Goal: Task Accomplishment & Management: Manage account settings

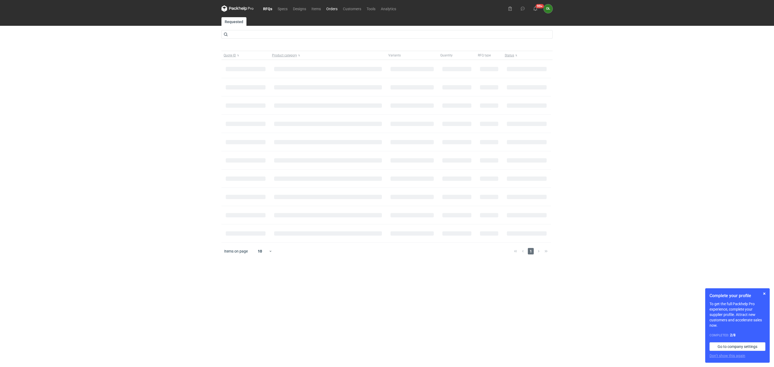
click at [333, 8] on link "Orders" at bounding box center [332, 8] width 17 height 6
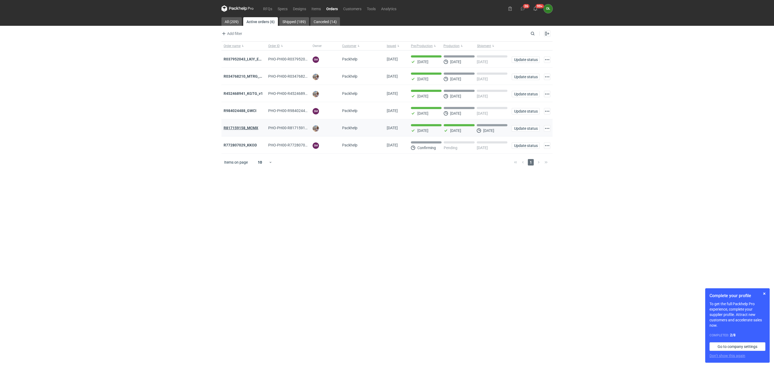
click at [255, 129] on strong "R817159158_MCMX" at bounding box center [241, 128] width 35 height 4
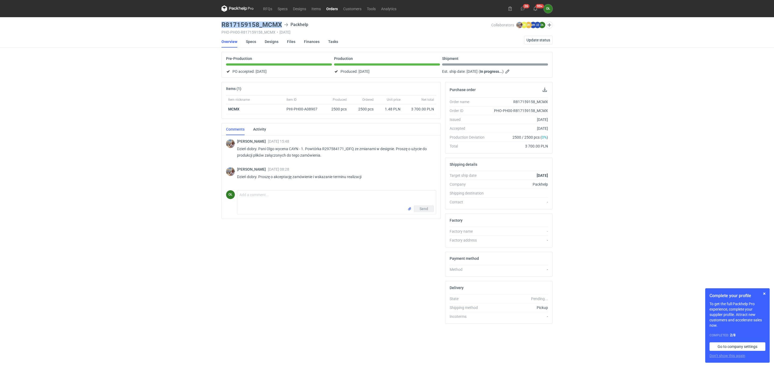
drag, startPoint x: 221, startPoint y: 25, endPoint x: 286, endPoint y: 25, distance: 64.8
click at [286, 25] on main "R817159158_MCMX Packhelp PHO-PH00-R817159158_MCMX • [DATE] Collaborators [PERSO…" at bounding box center [386, 192] width 335 height 350
copy h3 "R817159158_MCMX"
click at [255, 41] on link "Specs" at bounding box center [251, 42] width 10 height 12
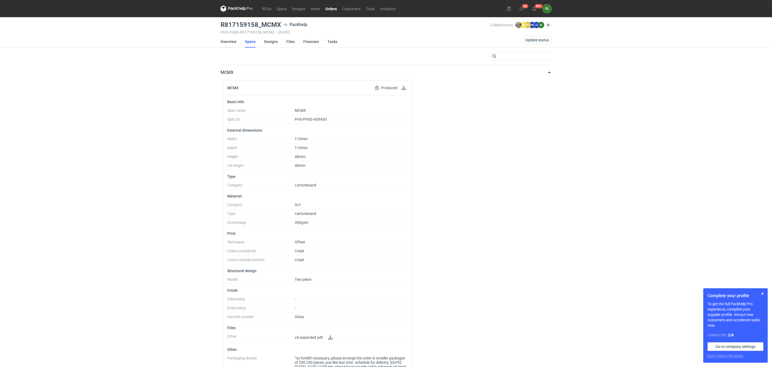
click at [232, 40] on link "Overview" at bounding box center [229, 42] width 16 height 12
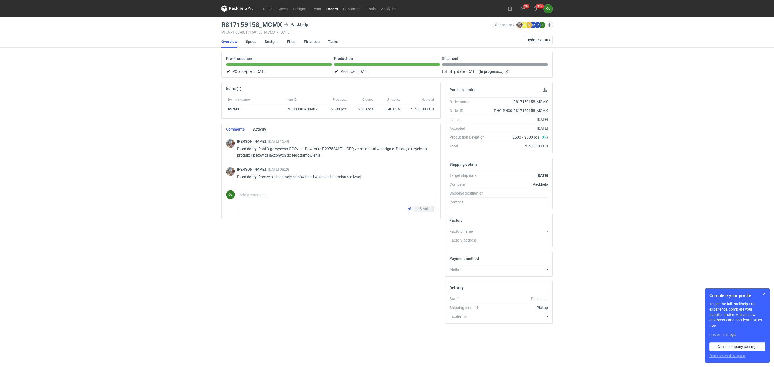
click at [252, 45] on link "Specs" at bounding box center [251, 42] width 10 height 12
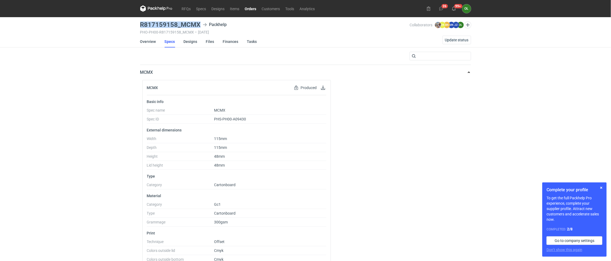
drag, startPoint x: 136, startPoint y: 26, endPoint x: 199, endPoint y: 20, distance: 64.0
click at [199, 20] on div "RFQs Specs Designs Items Orders Customers Tools Analytics 26 99+ OŁ [PERSON_NAM…" at bounding box center [305, 130] width 611 height 261
copy h3 "R817159158_MCMX"
click at [601, 187] on button "button" at bounding box center [601, 188] width 6 height 6
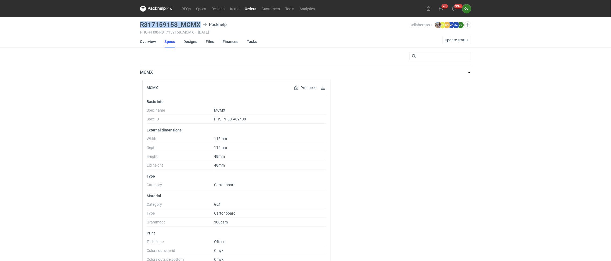
click at [153, 39] on link "Overview" at bounding box center [148, 42] width 16 height 12
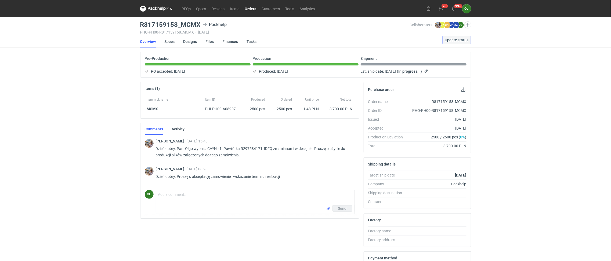
click at [456, 42] on span "Update status" at bounding box center [457, 40] width 24 height 4
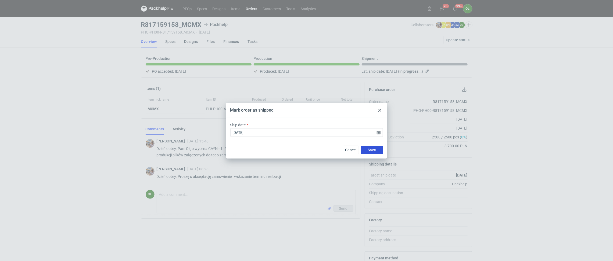
click at [378, 149] on button "Save" at bounding box center [372, 150] width 22 height 9
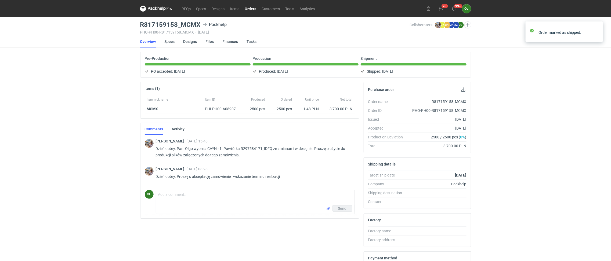
click at [251, 8] on link "Orders" at bounding box center [250, 8] width 17 height 6
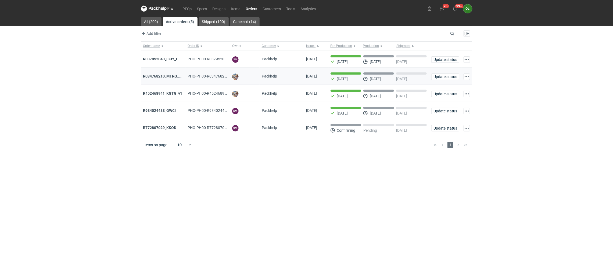
click at [166, 78] on strong "R034768210_MTRG_WCIR_XWSN" at bounding box center [171, 76] width 57 height 4
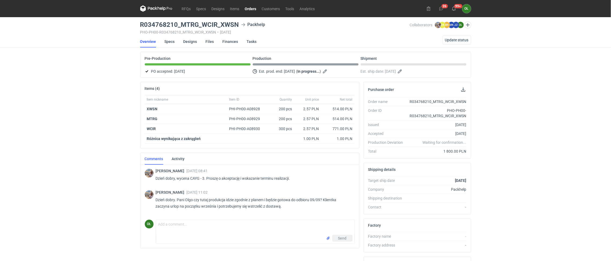
click at [255, 10] on link "Orders" at bounding box center [250, 8] width 17 height 6
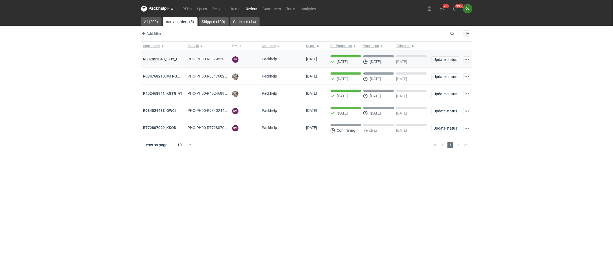
click at [166, 60] on strong "R037952043_LKIY_EBJQ" at bounding box center [164, 59] width 42 height 4
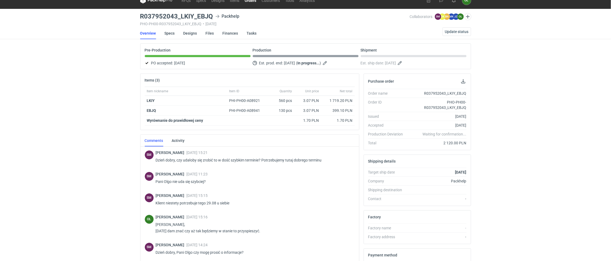
scroll to position [8, 0]
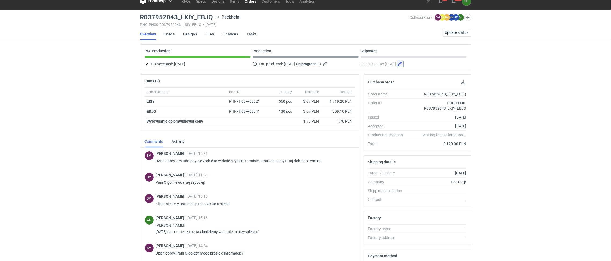
click at [404, 62] on button "button" at bounding box center [400, 64] width 6 height 6
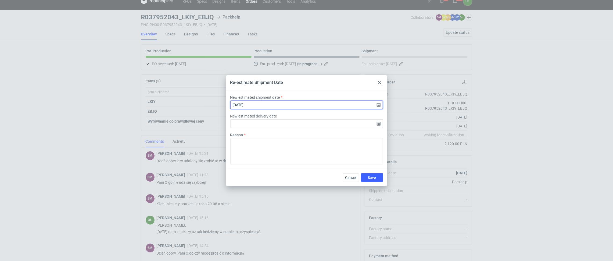
click at [378, 102] on input "[DATE]" at bounding box center [306, 105] width 153 height 9
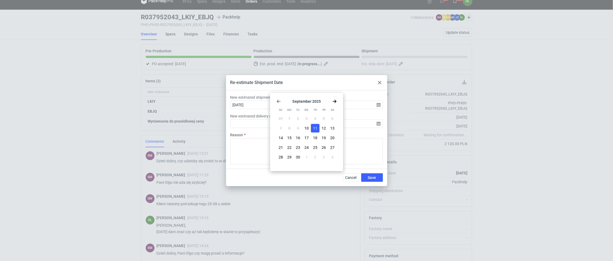
click at [277, 101] on icon "Go back 1 month" at bounding box center [279, 101] width 4 height 4
click at [381, 81] on div at bounding box center [380, 83] width 6 height 6
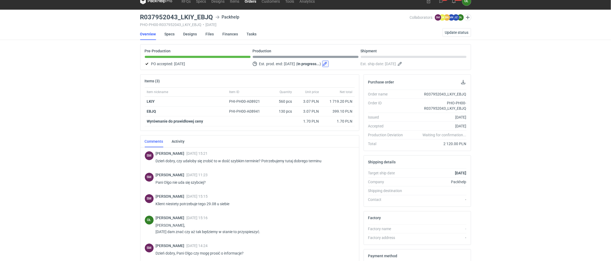
click at [329, 63] on button "button" at bounding box center [325, 64] width 6 height 6
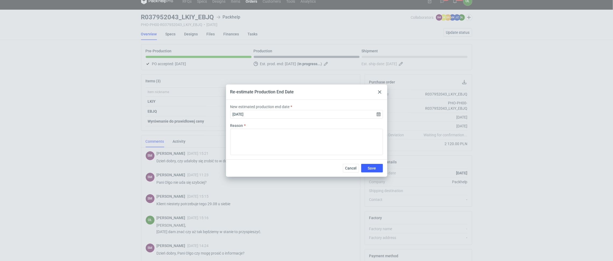
click at [382, 91] on div at bounding box center [380, 92] width 6 height 6
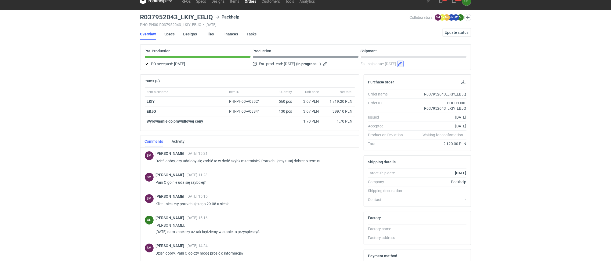
click at [404, 61] on button "button" at bounding box center [400, 64] width 6 height 6
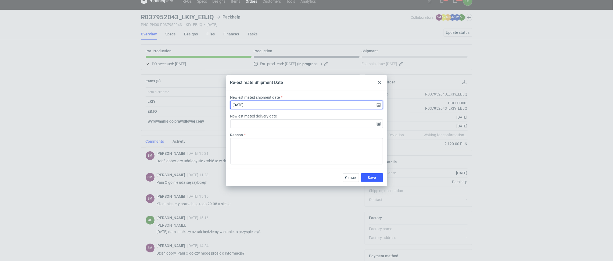
click at [379, 102] on input "[DATE]" at bounding box center [306, 105] width 153 height 9
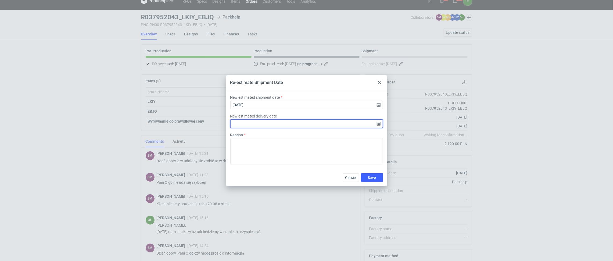
click at [378, 123] on input "New estimated delivery date" at bounding box center [306, 124] width 153 height 9
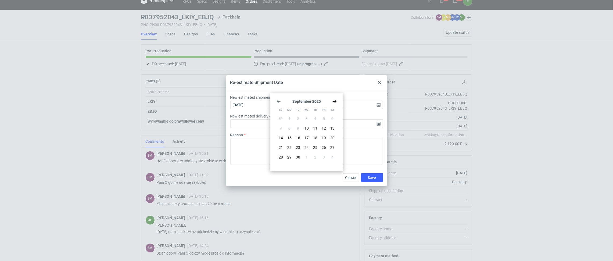
click at [335, 100] on use "Go forward 1 month" at bounding box center [335, 101] width 4 height 3
click at [385, 82] on div "Re-estimate Shipment Date" at bounding box center [306, 82] width 161 height 15
click at [382, 80] on div at bounding box center [380, 83] width 6 height 6
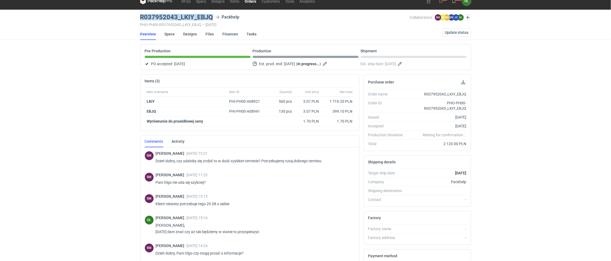
drag, startPoint x: 137, startPoint y: 14, endPoint x: 218, endPoint y: 18, distance: 80.5
click at [218, 18] on div "RFQs Specs Designs Items Orders Customers Tools Analytics 26 99+ OŁ [PERSON_NAM…" at bounding box center [305, 122] width 611 height 261
copy h3 "R037952043_LKIY_EBJQ"
click at [50, 133] on div "RFQs Specs Designs Items Orders Customers Tools Analytics 26 99+ OŁ [PERSON_NAM…" at bounding box center [305, 122] width 611 height 261
click at [329, 65] on button "button" at bounding box center [325, 64] width 6 height 6
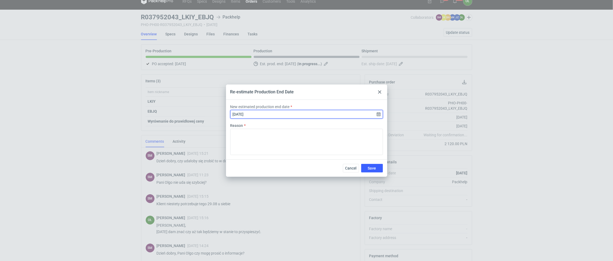
click at [379, 114] on input "[DATE]" at bounding box center [306, 114] width 153 height 9
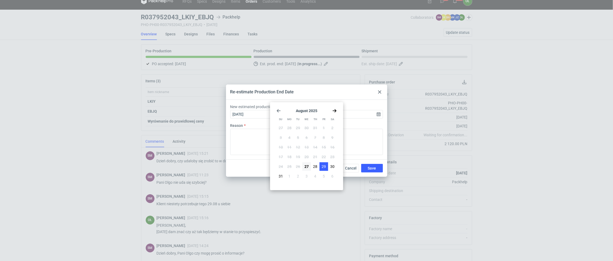
click at [325, 167] on span "29" at bounding box center [324, 166] width 4 height 5
type input "[DATE]"
click at [374, 170] on span "Save" at bounding box center [372, 169] width 8 height 4
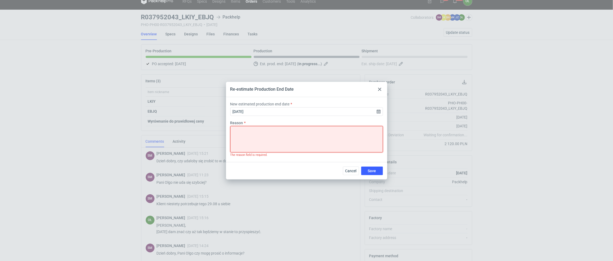
click at [301, 129] on textarea "Reason" at bounding box center [306, 139] width 153 height 26
type textarea "przyspieszenie"
click at [376, 171] on span "Save" at bounding box center [372, 171] width 8 height 4
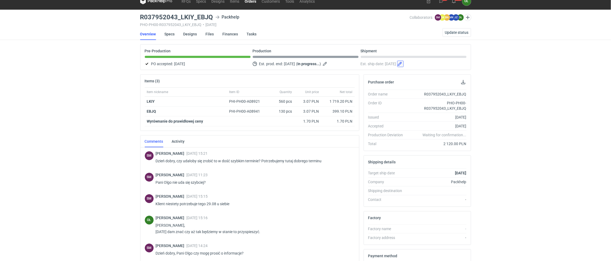
click at [404, 63] on button "button" at bounding box center [400, 64] width 6 height 6
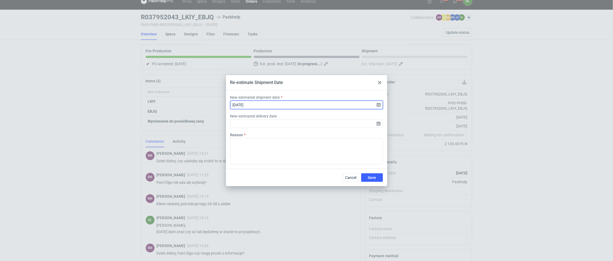
click at [378, 101] on input "[DATE]" at bounding box center [306, 105] width 153 height 9
click at [324, 156] on span "29" at bounding box center [324, 157] width 4 height 5
type input "[DATE]"
click at [264, 137] on div "Reason" at bounding box center [306, 148] width 157 height 32
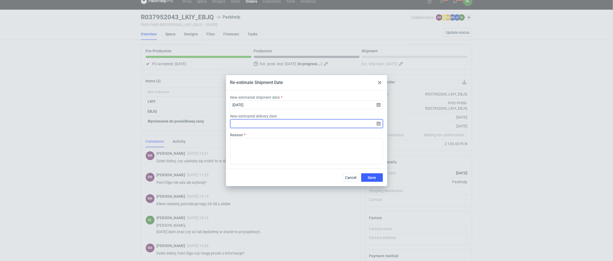
click at [374, 122] on input "New estimated delivery date" at bounding box center [306, 124] width 153 height 9
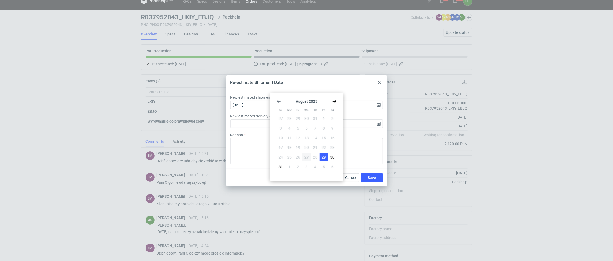
click at [327, 156] on button "29" at bounding box center [324, 157] width 9 height 9
type input "[DATE]"
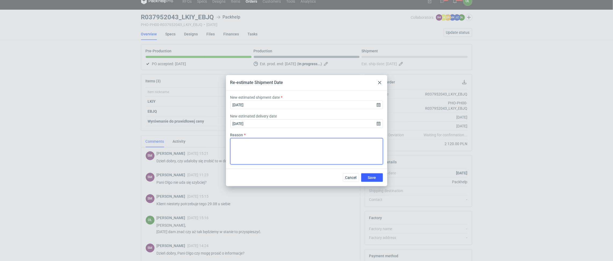
click at [256, 145] on textarea "Reason" at bounding box center [306, 151] width 153 height 26
type textarea "przyspieszenie"
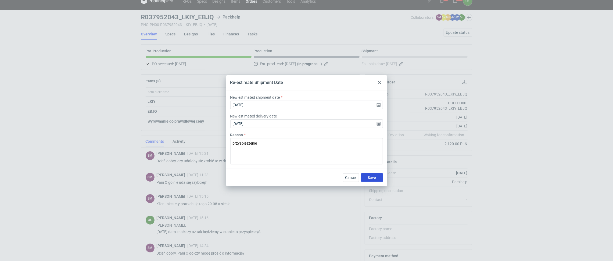
click at [370, 177] on span "Save" at bounding box center [372, 178] width 8 height 4
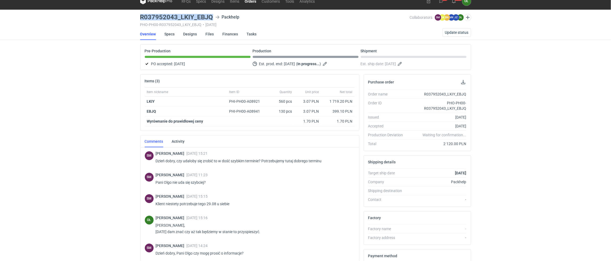
drag, startPoint x: 140, startPoint y: 17, endPoint x: 211, endPoint y: 17, distance: 71.5
click at [211, 17] on main "R037952043_LKIY_EBJQ Packhelp PHO-PH00-R037952043_LKIY_EBJQ • [DATE] Collaborat…" at bounding box center [305, 177] width 335 height 334
copy h3 "R037952043_LKIY_EBJQ"
